Goal: Information Seeking & Learning: Learn about a topic

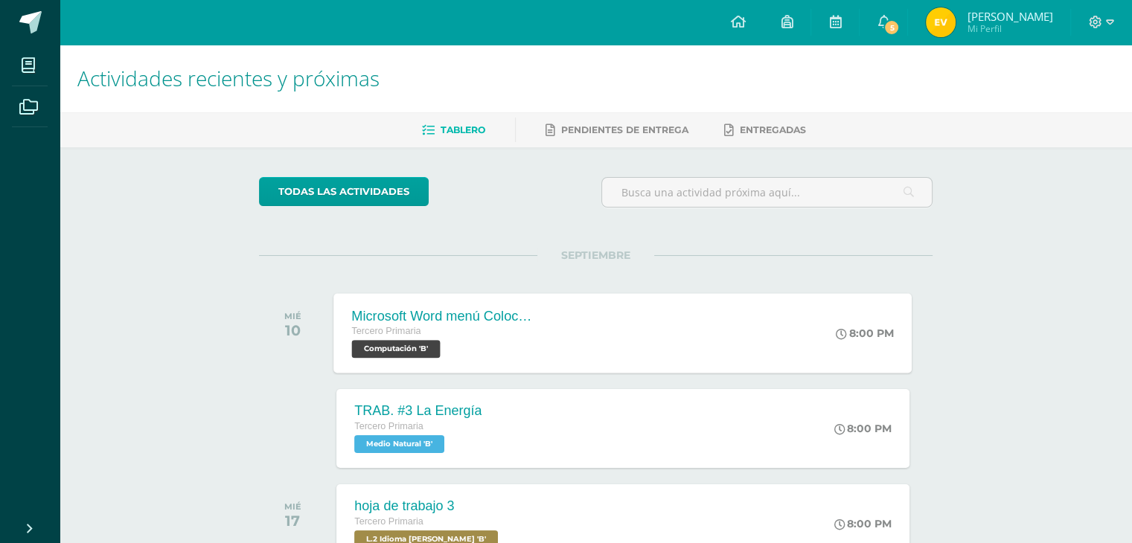
click at [669, 360] on div "Microsoft Word menú Colocación de márgenes Tercero Primaria Computación 'B' 8:0…" at bounding box center [623, 333] width 578 height 80
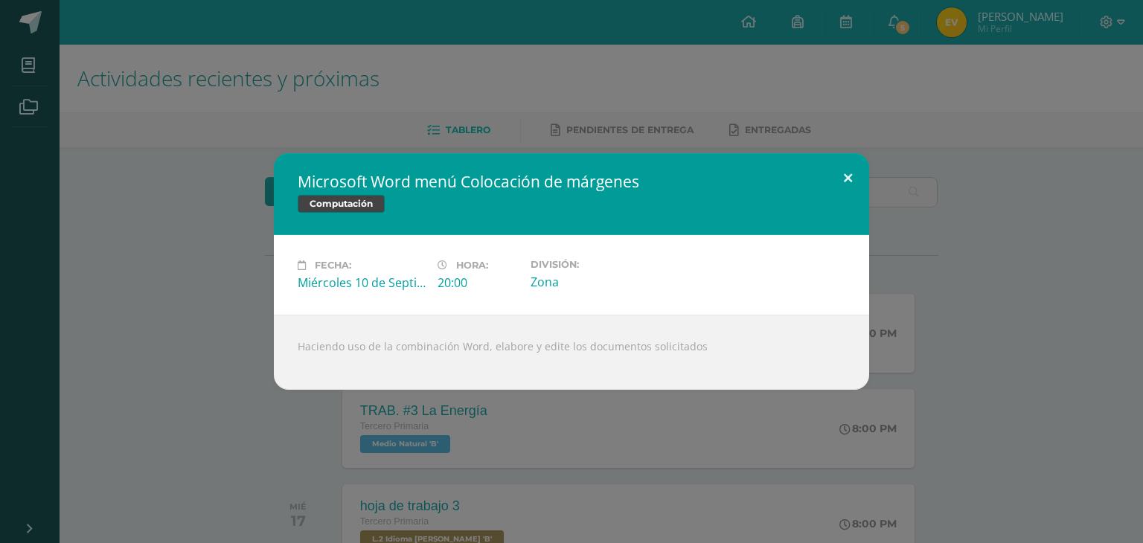
click at [843, 166] on button at bounding box center [848, 178] width 42 height 51
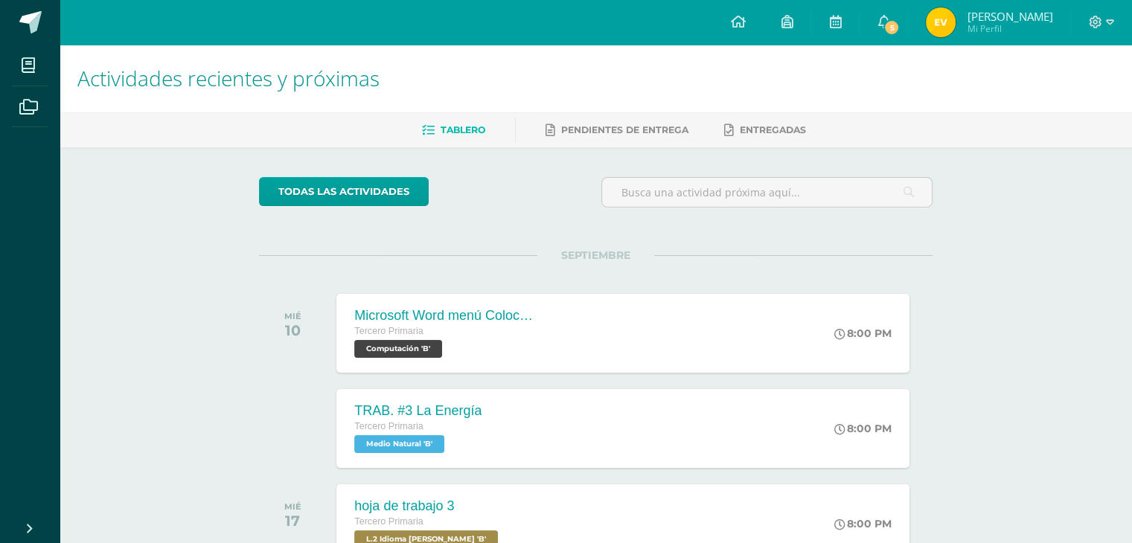
click at [0, 373] on ul "Mis cursos Archivos" at bounding box center [30, 278] width 60 height 467
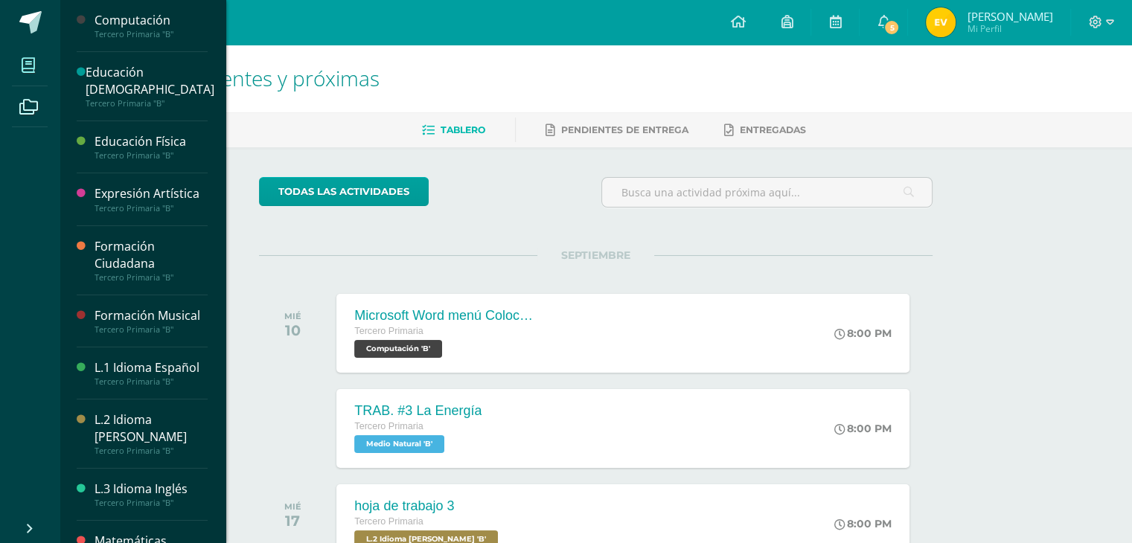
click at [34, 70] on icon at bounding box center [28, 65] width 13 height 15
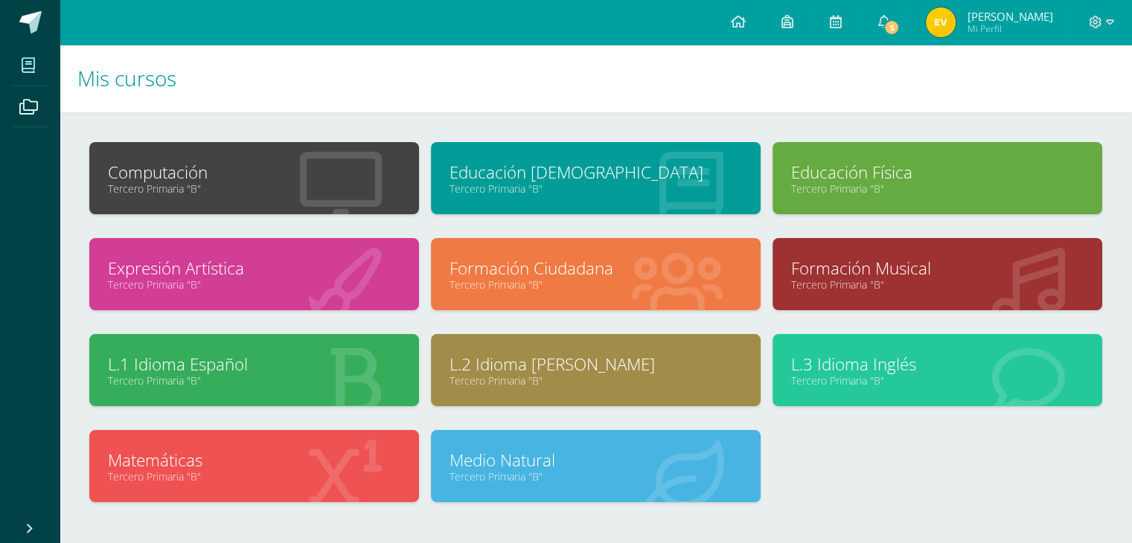
click at [590, 292] on div "Formación Ciudadana Tercero Primaria "B"" at bounding box center [596, 274] width 330 height 72
click at [580, 263] on link "Formación Ciudadana" at bounding box center [595, 268] width 292 height 23
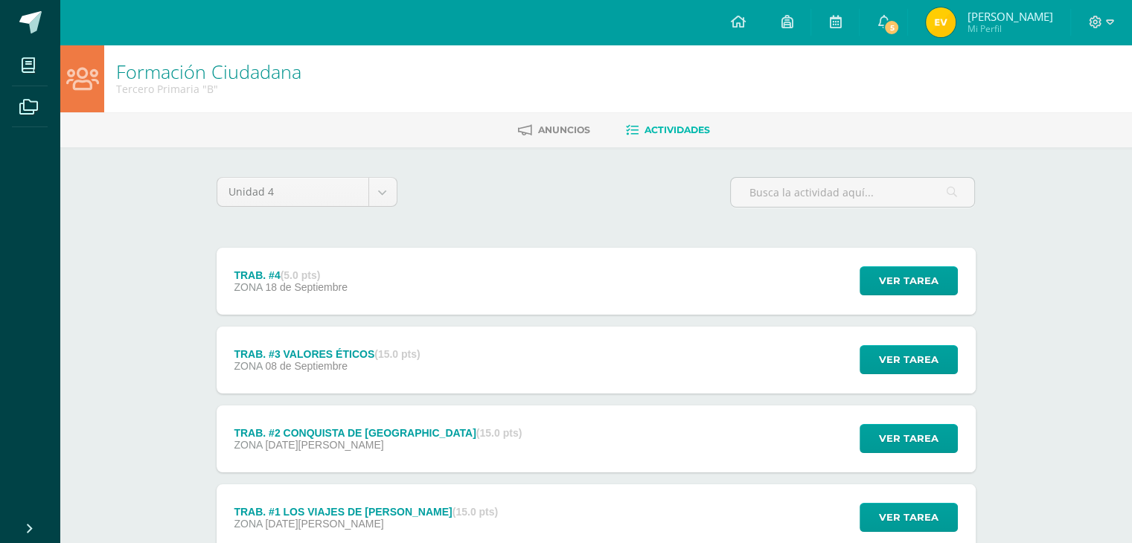
click at [566, 374] on div "TRAB. #3 VALORES ÉTICOS (15.0 pts) ZONA [DATE] Ver tarea TRAB. #3 VALORES ÉTICO…" at bounding box center [596, 360] width 759 height 67
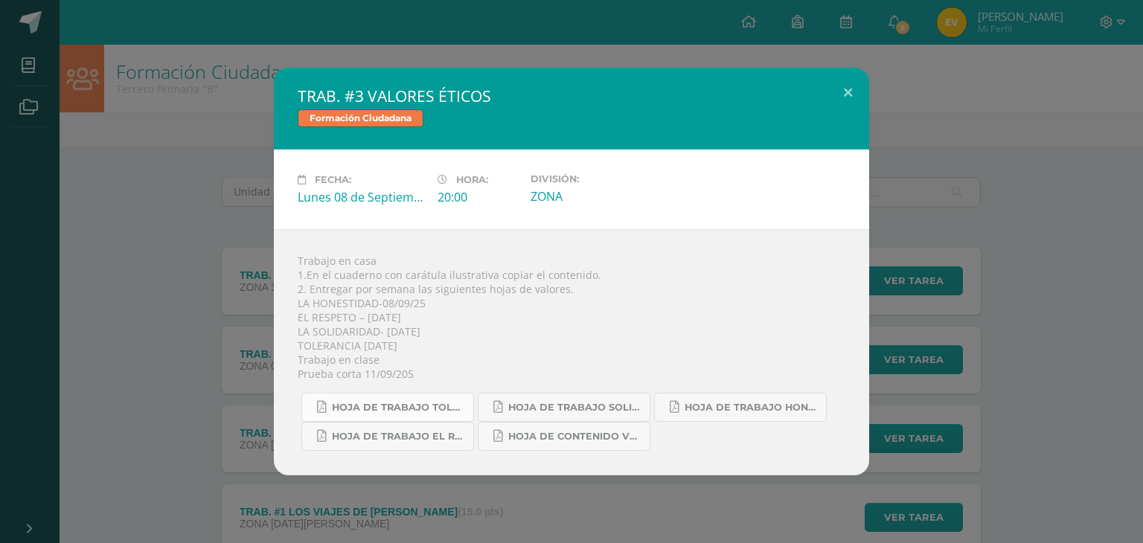
click at [410, 409] on span "HOJA DE TRABAJO TOLERANCIA.pdf" at bounding box center [399, 408] width 134 height 12
